Goal: Information Seeking & Learning: Learn about a topic

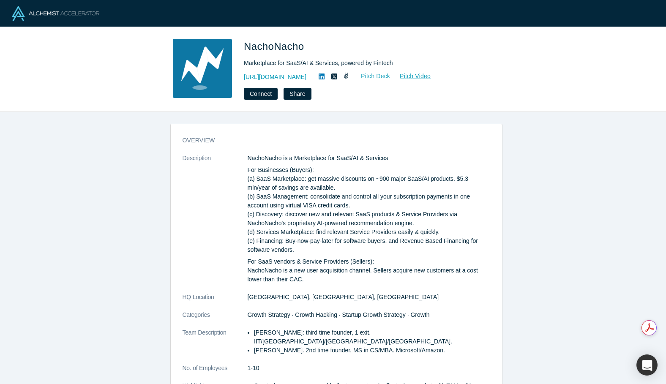
click at [382, 74] on link "Pitch Deck" at bounding box center [371, 76] width 39 height 10
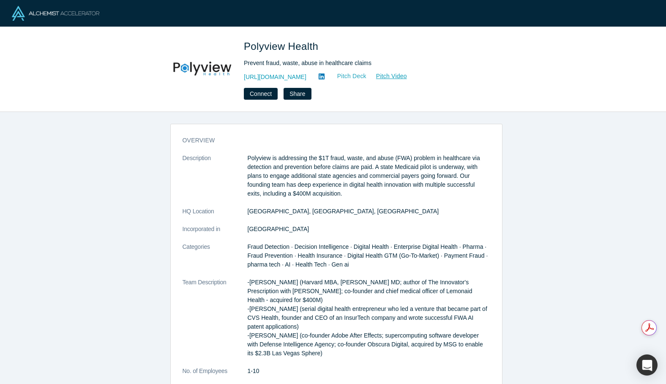
click at [361, 79] on link "Pitch Deck" at bounding box center [347, 76] width 39 height 10
click at [325, 74] on icon at bounding box center [322, 77] width 6 height 6
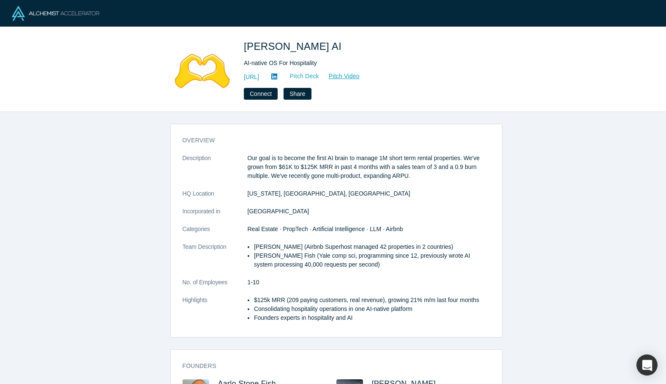
click at [319, 74] on link "Pitch Deck" at bounding box center [300, 76] width 39 height 10
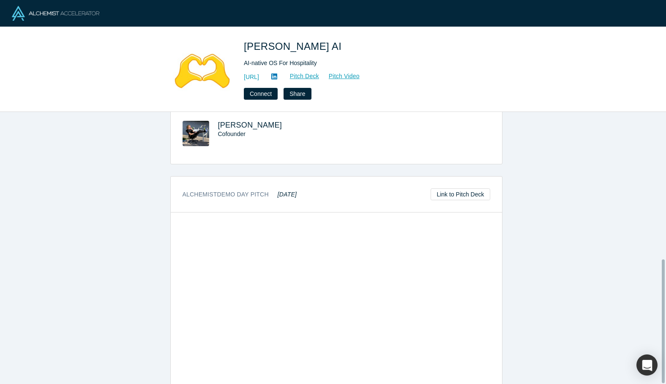
scroll to position [323, 0]
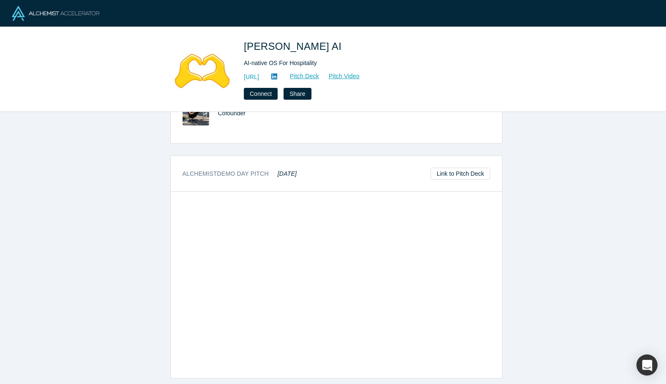
drag, startPoint x: 521, startPoint y: 217, endPoint x: 606, endPoint y: 171, distance: 96.8
click at [606, 171] on div "overview Description Our goal is to become the first AI brain to manage 1M shor…" at bounding box center [336, 251] width 672 height 278
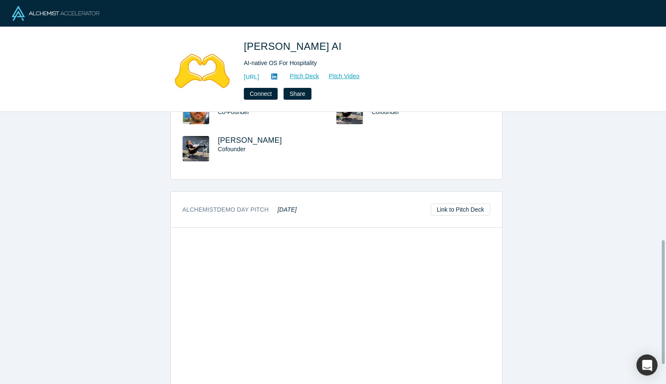
scroll to position [0, 0]
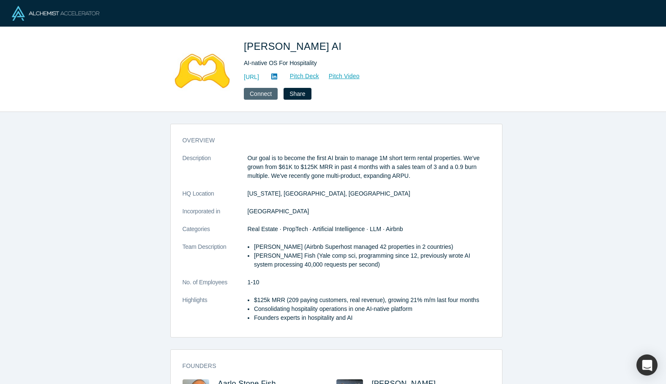
click at [265, 94] on button "Connect" at bounding box center [261, 94] width 34 height 12
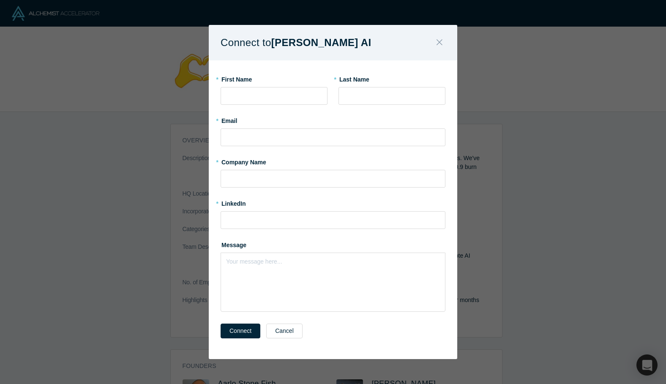
click at [443, 41] on button "Close" at bounding box center [440, 43] width 18 height 18
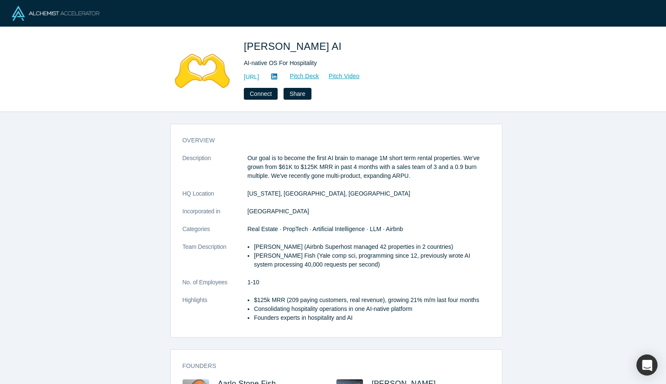
scroll to position [323, 0]
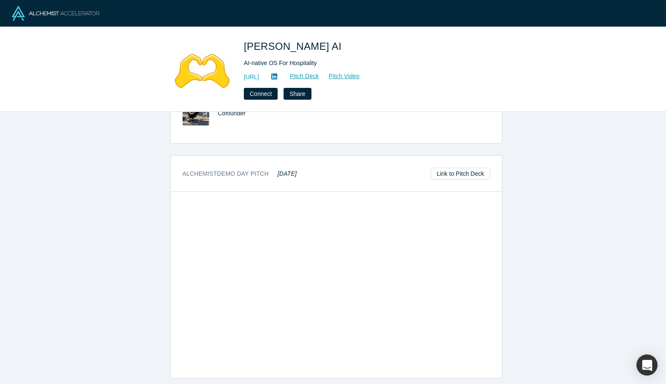
click at [281, 72] on link at bounding box center [274, 77] width 13 height 10
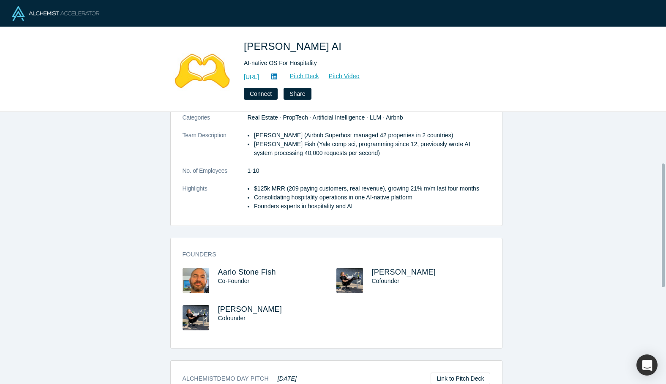
scroll to position [0, 0]
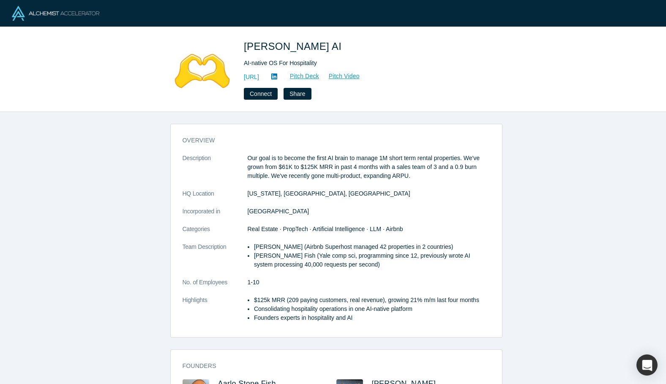
click at [39, 21] on div at bounding box center [333, 13] width 666 height 27
click at [45, 13] on img at bounding box center [55, 13] width 87 height 15
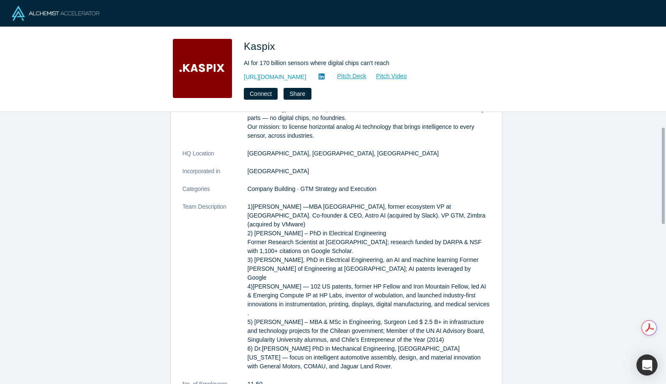
scroll to position [42, 0]
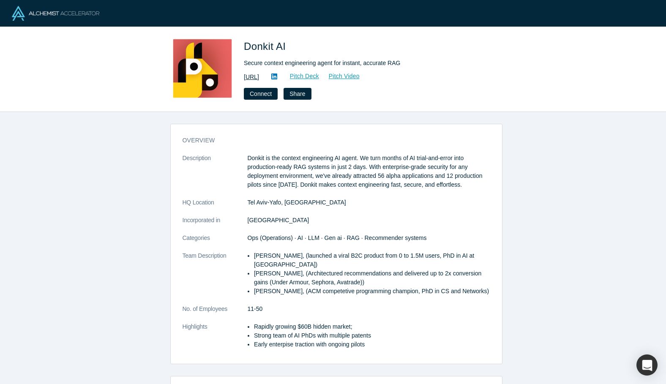
click at [259, 78] on link "[URL]" at bounding box center [251, 77] width 15 height 9
click at [319, 75] on link "Pitch Deck" at bounding box center [300, 76] width 39 height 10
